Goal: Information Seeking & Learning: Learn about a topic

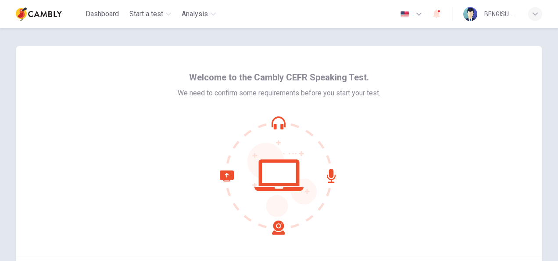
scroll to position [88, 0]
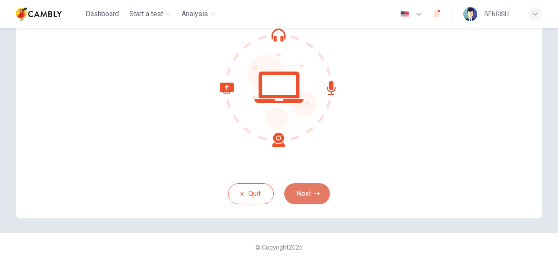
click at [311, 191] on button "Next" at bounding box center [307, 193] width 46 height 21
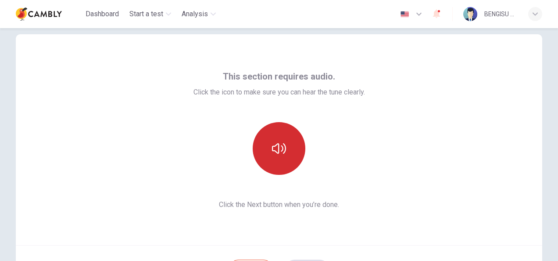
scroll to position [0, 0]
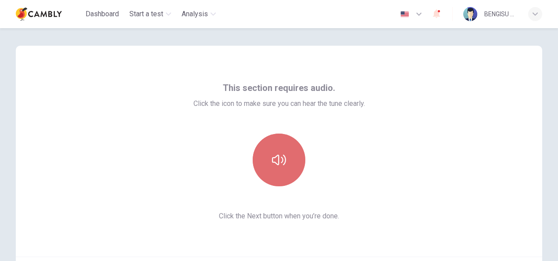
click at [284, 149] on button "button" at bounding box center [279, 159] width 53 height 53
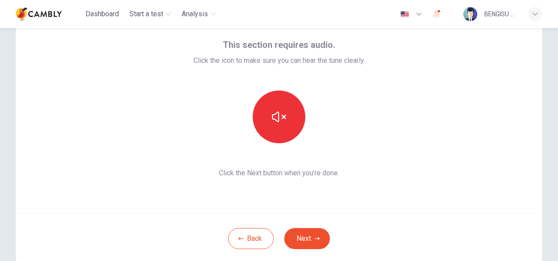
scroll to position [44, 0]
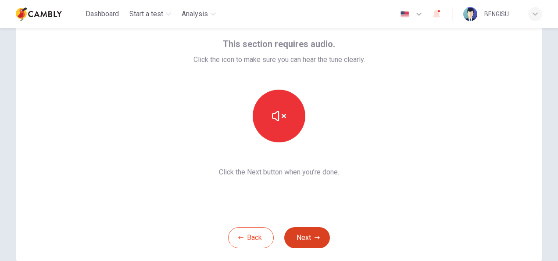
click at [305, 231] on button "Next" at bounding box center [307, 237] width 46 height 21
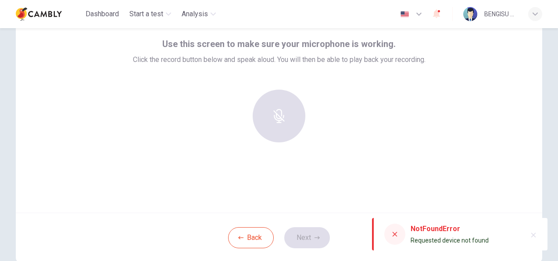
click at [280, 106] on div at bounding box center [279, 116] width 95 height 53
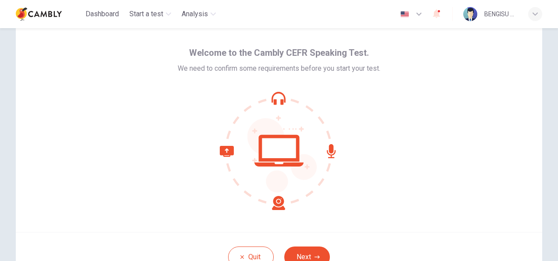
scroll to position [88, 0]
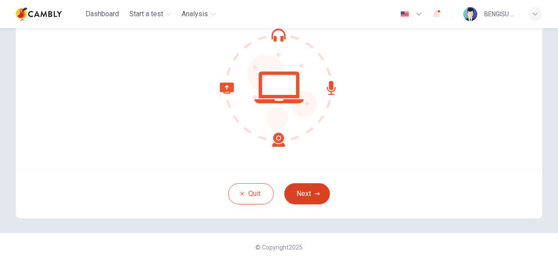
click at [300, 201] on button "Next" at bounding box center [307, 193] width 46 height 21
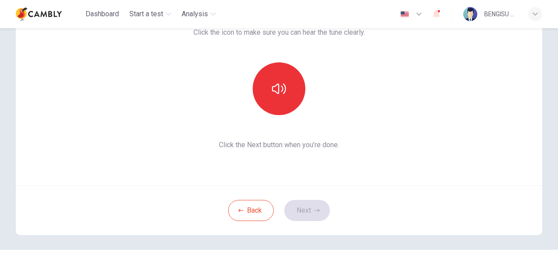
scroll to position [0, 0]
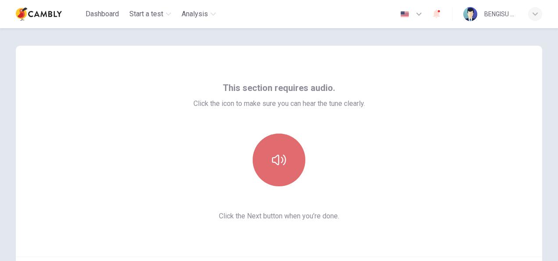
click at [286, 158] on button "button" at bounding box center [279, 159] width 53 height 53
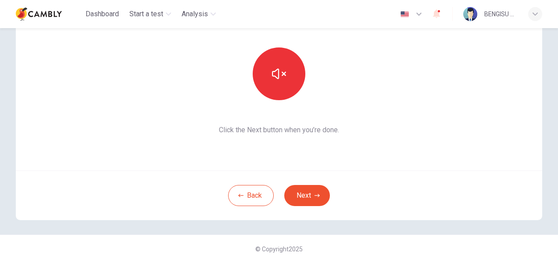
scroll to position [88, 0]
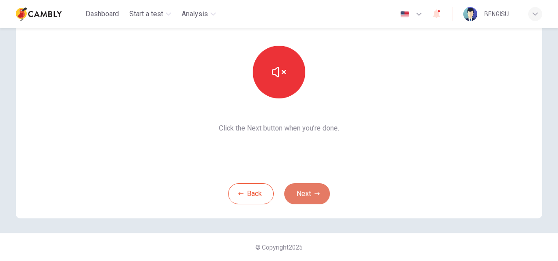
click at [306, 190] on button "Next" at bounding box center [307, 193] width 46 height 21
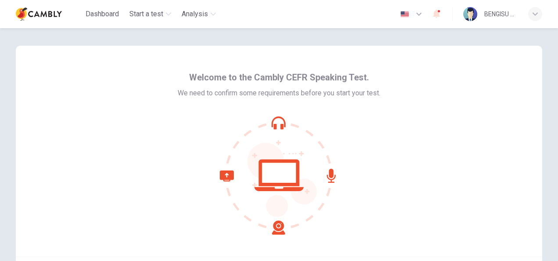
scroll to position [88, 0]
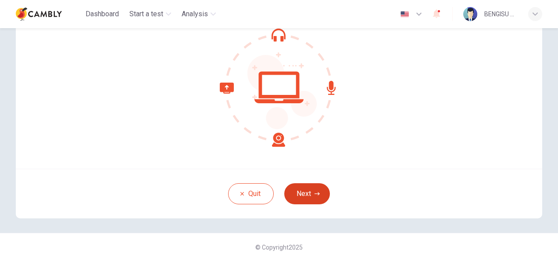
click at [315, 194] on icon "button" at bounding box center [317, 193] width 5 height 5
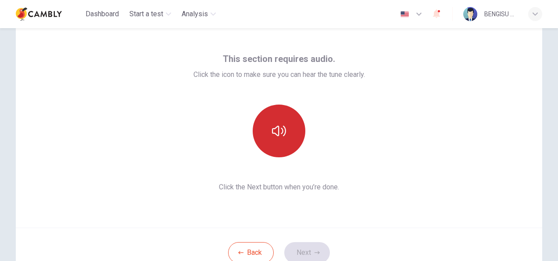
scroll to position [0, 0]
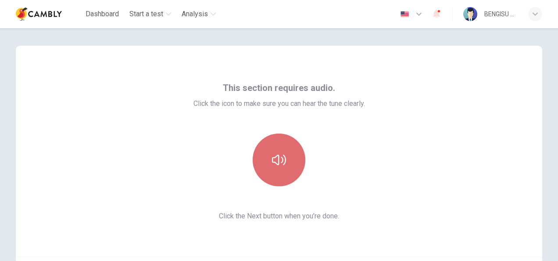
click at [285, 169] on button "button" at bounding box center [279, 159] width 53 height 53
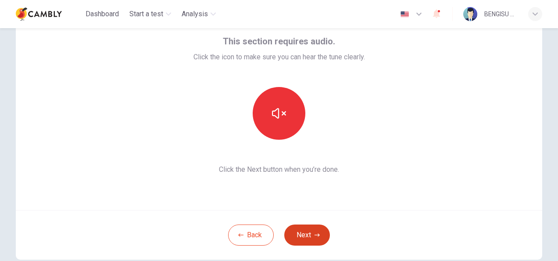
scroll to position [88, 0]
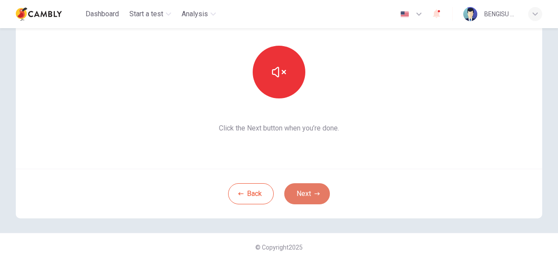
click at [312, 192] on button "Next" at bounding box center [307, 193] width 46 height 21
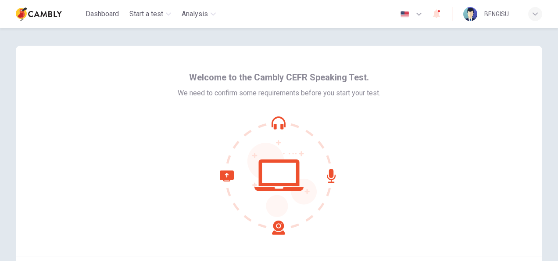
scroll to position [88, 0]
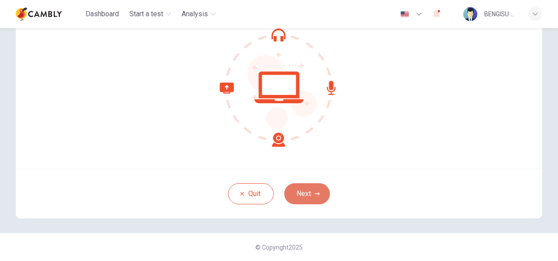
click at [299, 196] on button "Next" at bounding box center [307, 193] width 46 height 21
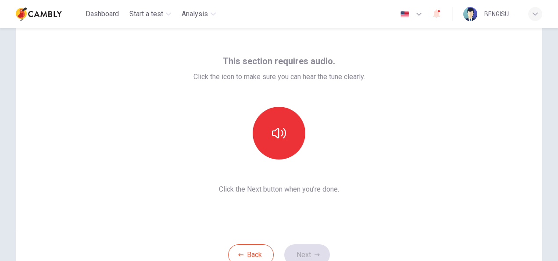
scroll to position [0, 0]
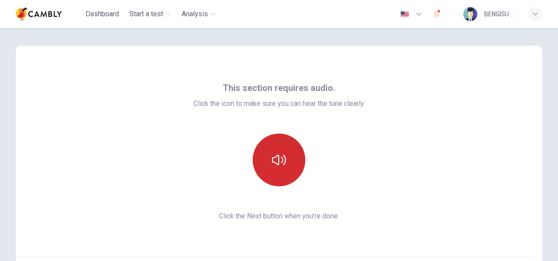
click at [272, 157] on icon "button" at bounding box center [279, 159] width 14 height 11
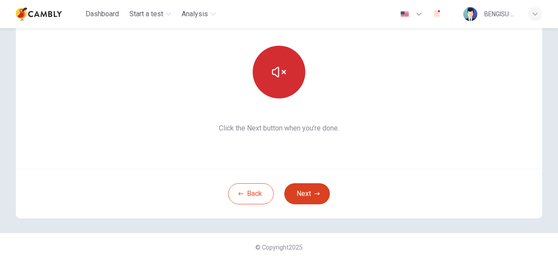
click at [302, 189] on button "Next" at bounding box center [307, 193] width 46 height 21
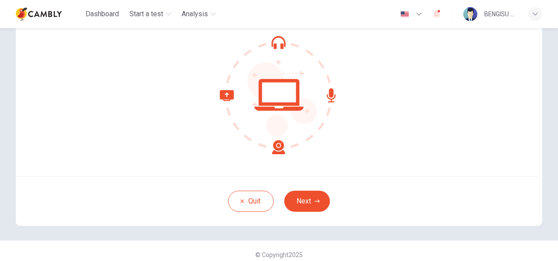
scroll to position [88, 0]
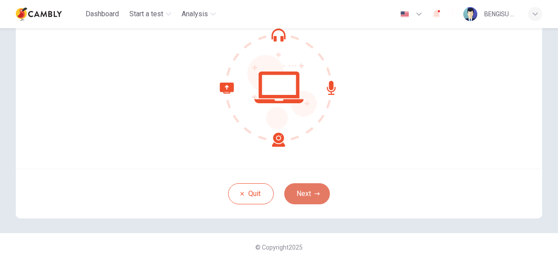
click at [308, 192] on button "Next" at bounding box center [307, 193] width 46 height 21
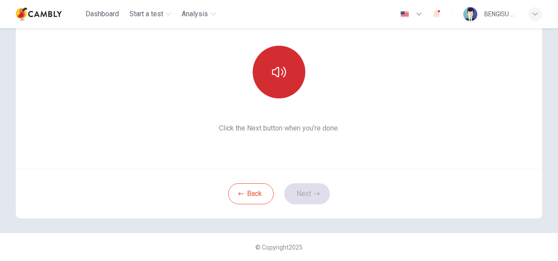
click at [271, 89] on button "button" at bounding box center [279, 72] width 53 height 53
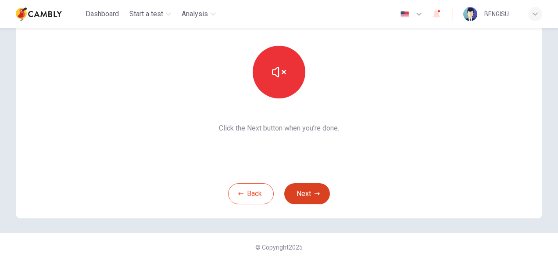
click at [309, 192] on button "Next" at bounding box center [307, 193] width 46 height 21
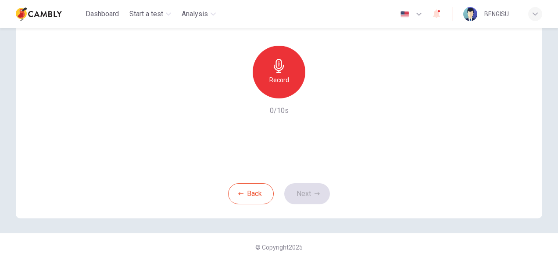
click at [285, 72] on div "Record" at bounding box center [279, 72] width 53 height 53
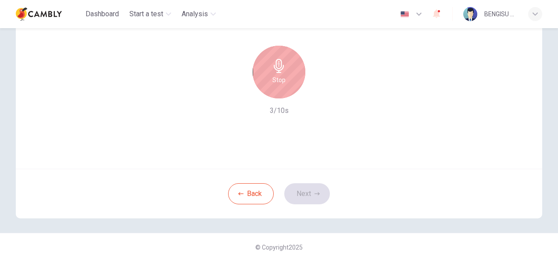
click at [270, 90] on div "Stop" at bounding box center [279, 72] width 53 height 53
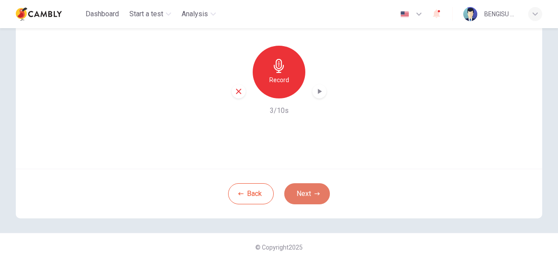
click at [306, 191] on button "Next" at bounding box center [307, 193] width 46 height 21
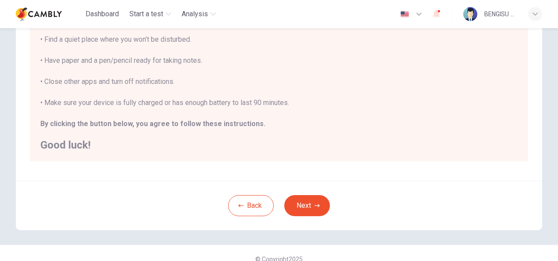
scroll to position [199, 0]
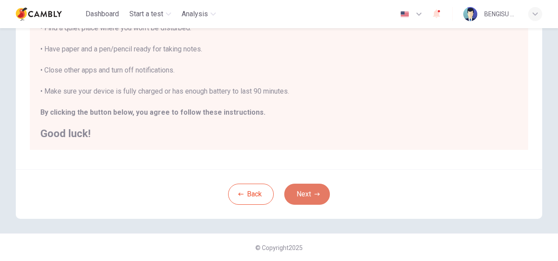
click at [306, 187] on button "Next" at bounding box center [307, 193] width 46 height 21
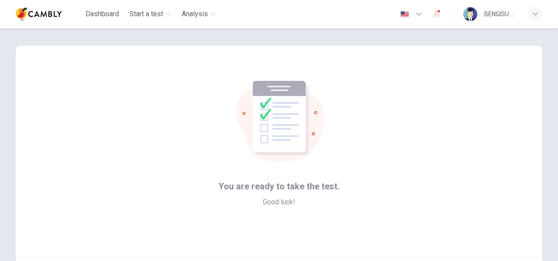
scroll to position [88, 0]
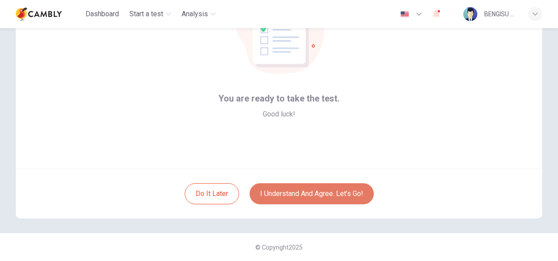
click at [320, 194] on button "I understand and agree. Let’s go!" at bounding box center [312, 193] width 124 height 21
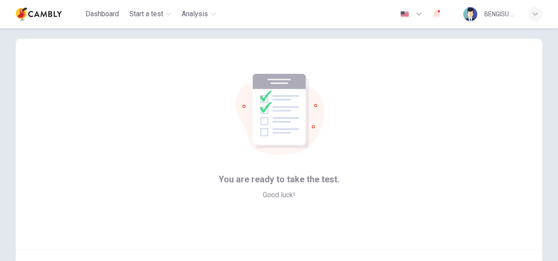
scroll to position [0, 0]
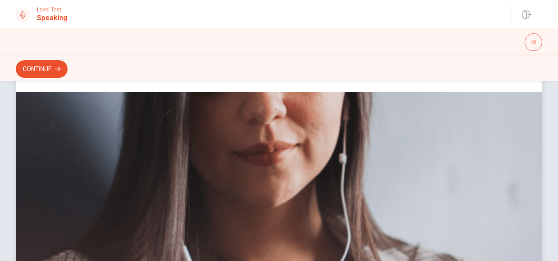
scroll to position [3, 0]
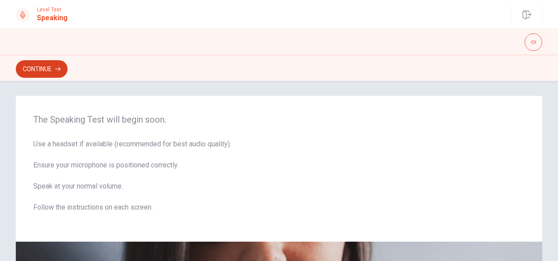
click at [52, 70] on button "Continue" at bounding box center [42, 69] width 52 height 18
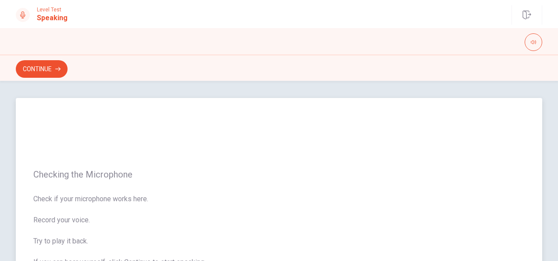
scroll to position [0, 0]
click at [39, 70] on button "Continue" at bounding box center [42, 69] width 52 height 18
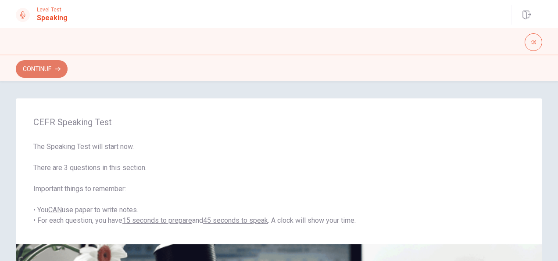
click at [35, 70] on button "Continue" at bounding box center [42, 69] width 52 height 18
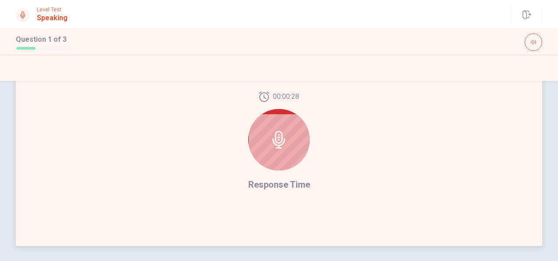
scroll to position [222, 0]
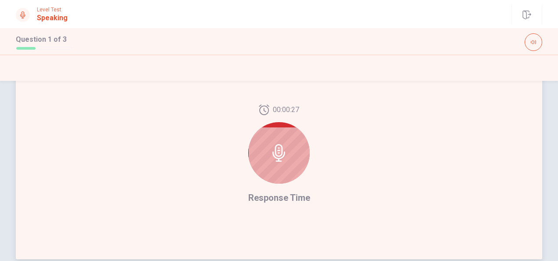
click at [276, 147] on icon at bounding box center [279, 153] width 18 height 18
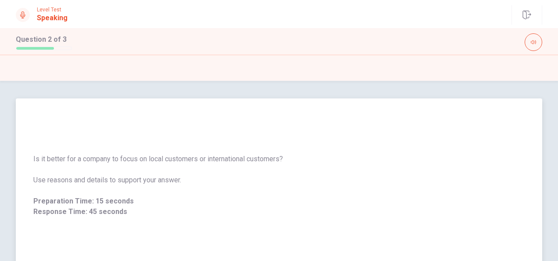
scroll to position [44, 0]
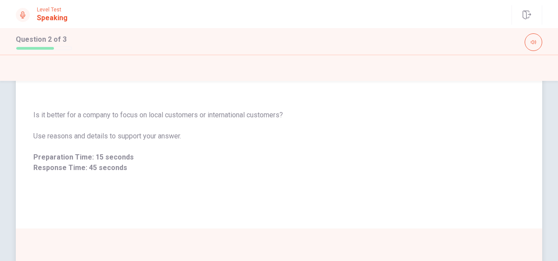
drag, startPoint x: 283, startPoint y: 114, endPoint x: 59, endPoint y: 114, distance: 223.8
click at [96, 114] on span "Is it better for a company to focus on local customers or international custome…" at bounding box center [279, 115] width 492 height 11
drag, startPoint x: 39, startPoint y: 113, endPoint x: 155, endPoint y: 123, distance: 116.7
click at [155, 123] on div "Is it better for a company to focus on local customers or international custome…" at bounding box center [279, 141] width 492 height 63
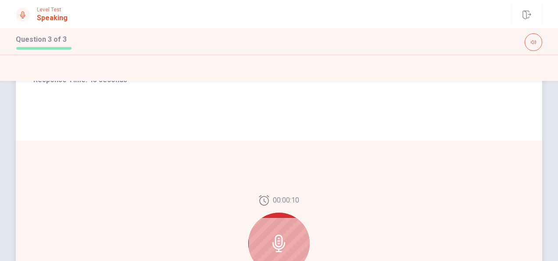
scroll to position [266, 0]
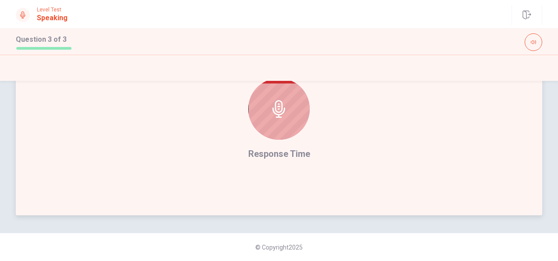
click at [278, 129] on div at bounding box center [278, 108] width 61 height 61
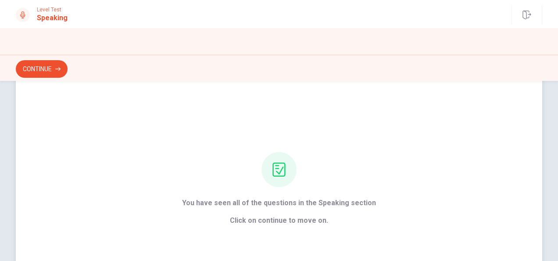
scroll to position [0, 0]
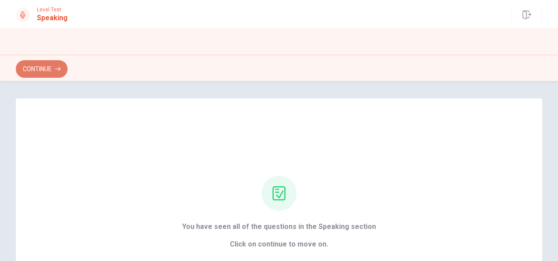
click at [46, 67] on button "Continue" at bounding box center [42, 69] width 52 height 18
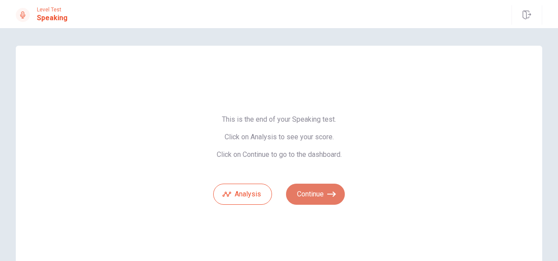
click at [306, 195] on button "Continue" at bounding box center [315, 193] width 59 height 21
